Goal: Find specific page/section: Find specific page/section

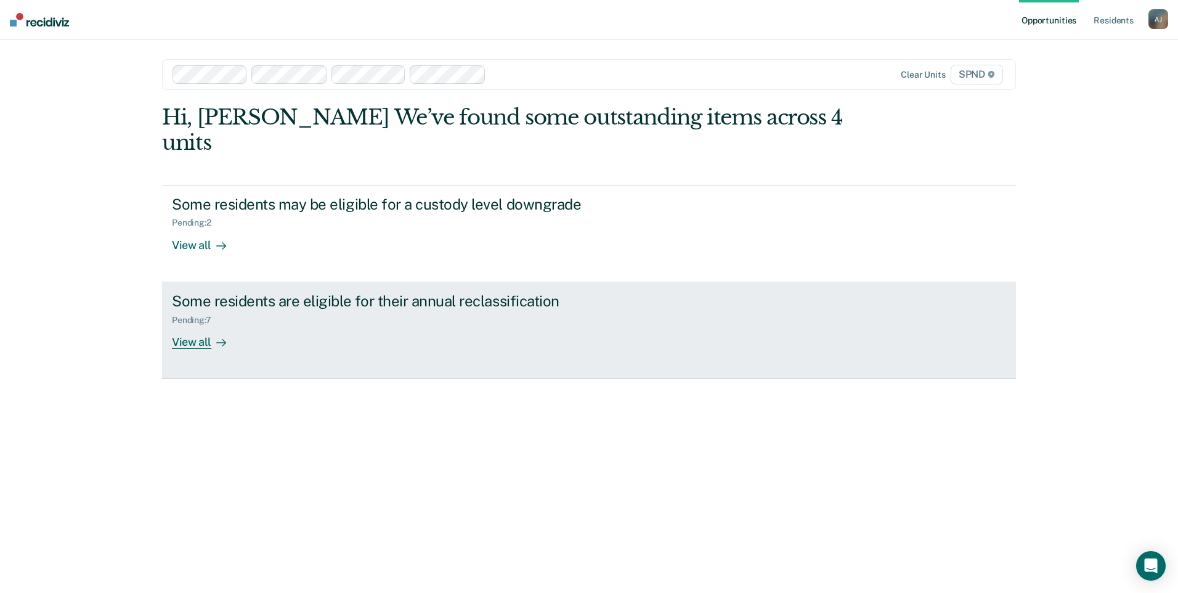
click at [209, 325] on div "View all" at bounding box center [206, 337] width 69 height 24
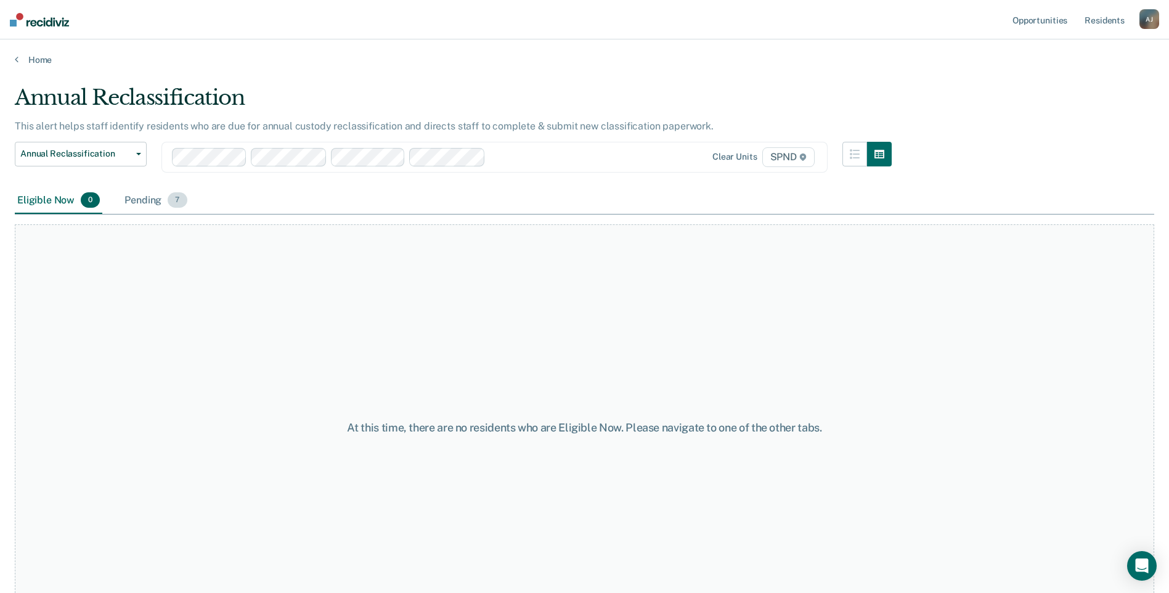
click at [156, 209] on div "Pending 7" at bounding box center [155, 200] width 67 height 27
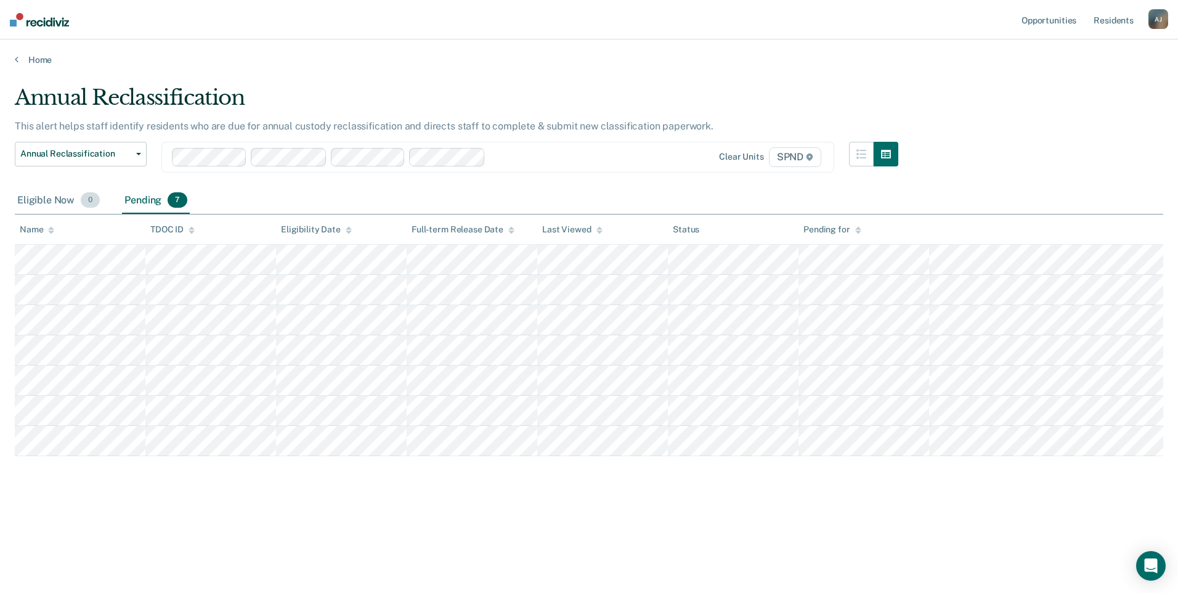
click at [57, 200] on div "Eligible Now 0" at bounding box center [58, 200] width 87 height 27
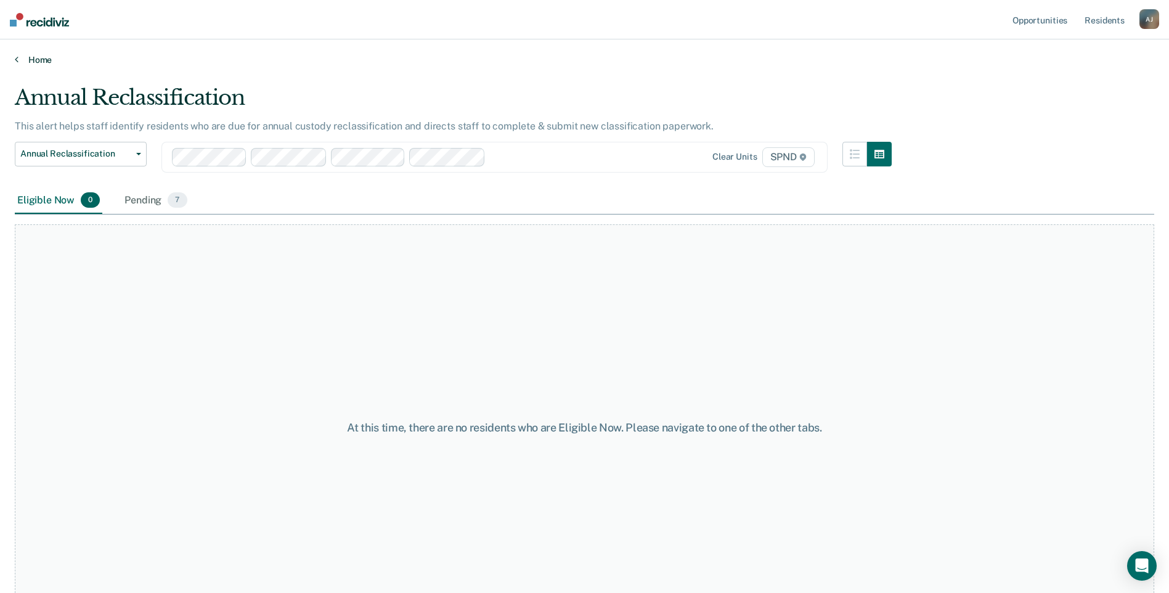
click at [28, 63] on link "Home" at bounding box center [584, 59] width 1139 height 11
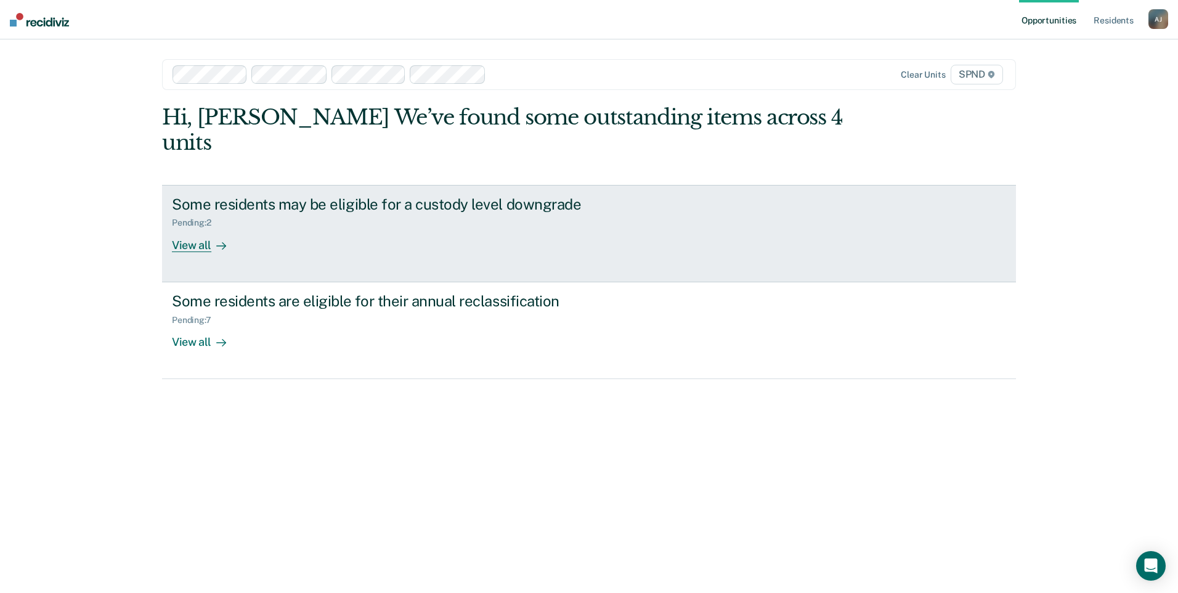
click at [209, 228] on div "View all" at bounding box center [206, 240] width 69 height 24
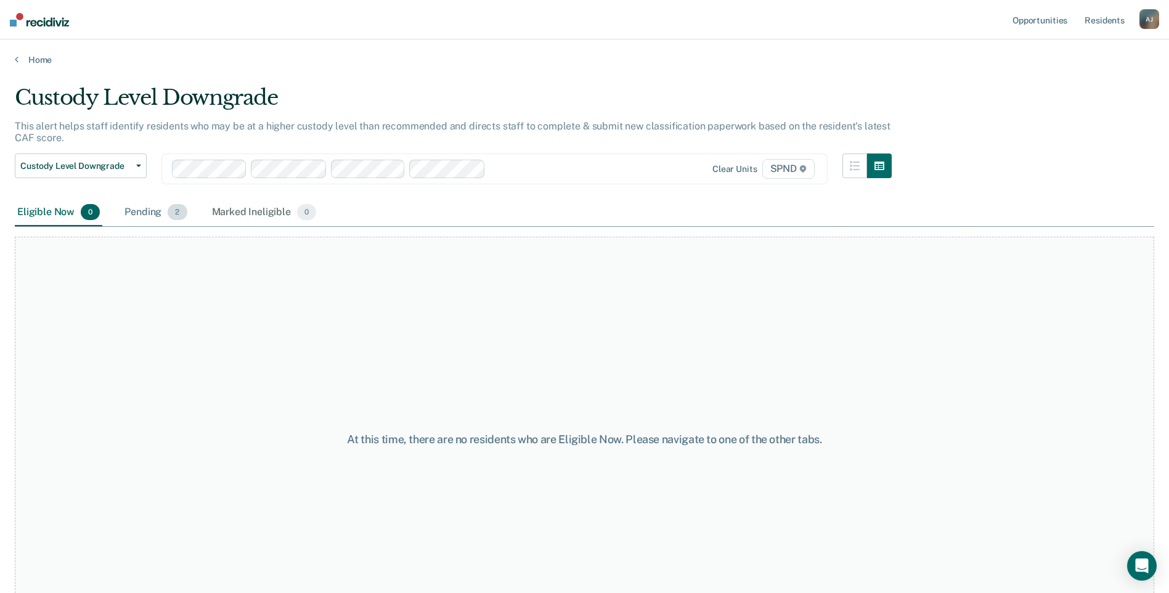
click at [160, 216] on div "Pending 2" at bounding box center [155, 212] width 67 height 27
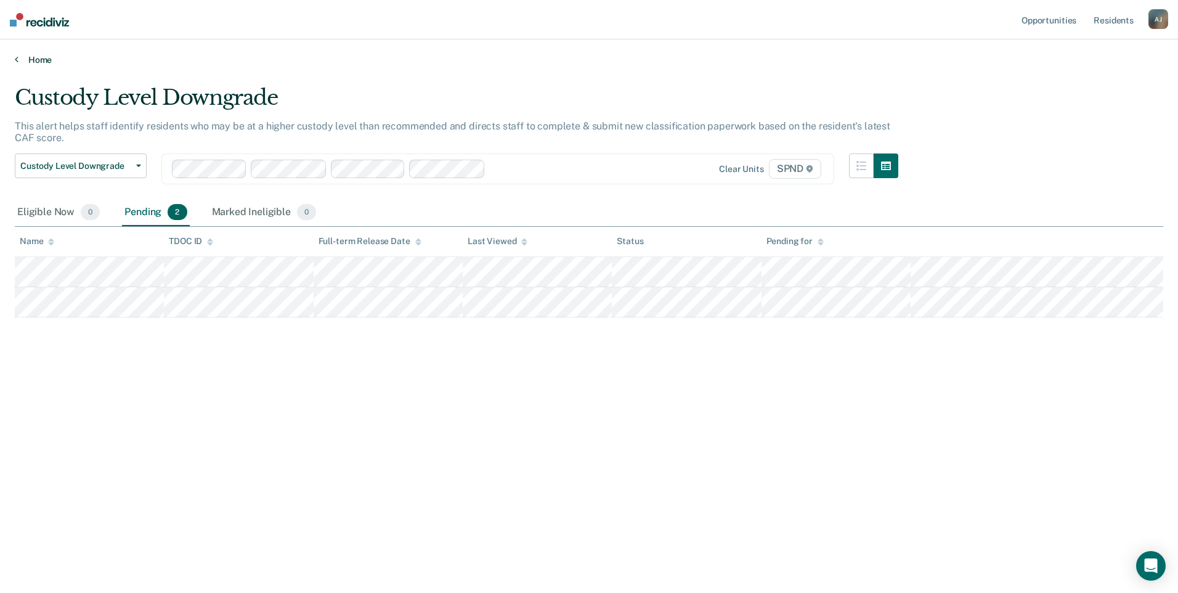
click at [44, 55] on link "Home" at bounding box center [589, 59] width 1148 height 11
